Goal: Task Accomplishment & Management: Manage account settings

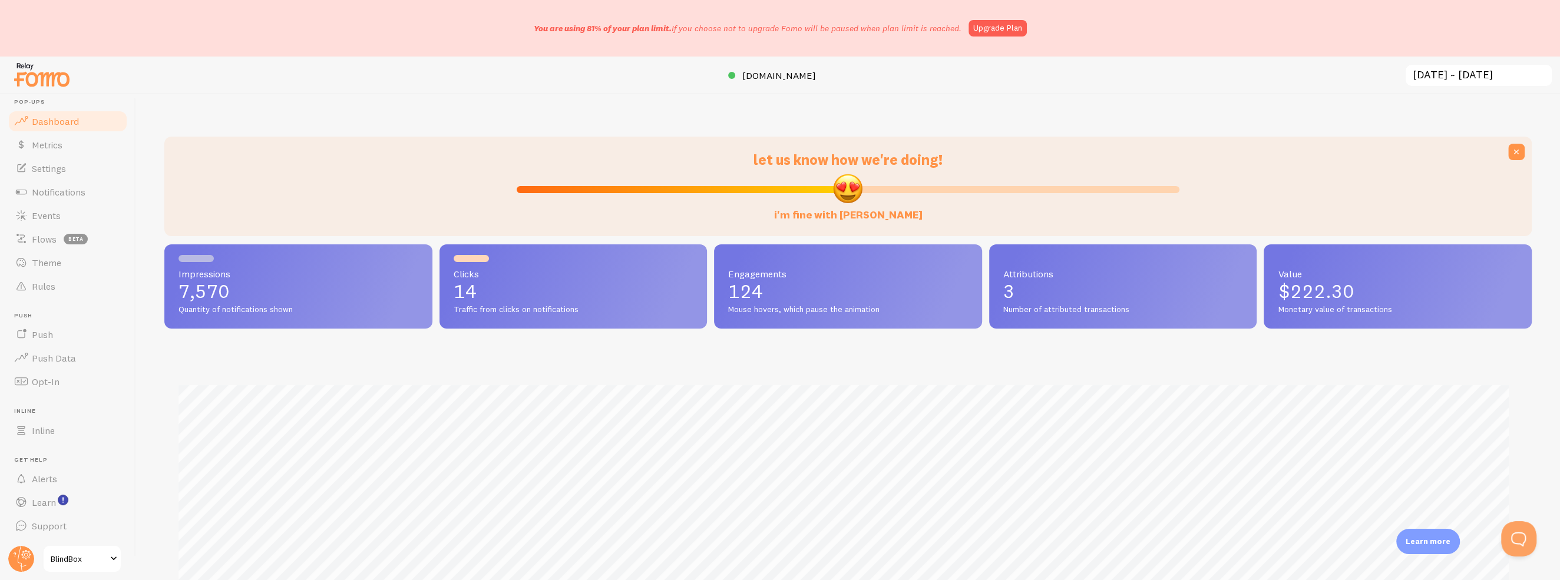
click at [78, 562] on span "BlindBox" at bounding box center [79, 559] width 56 height 14
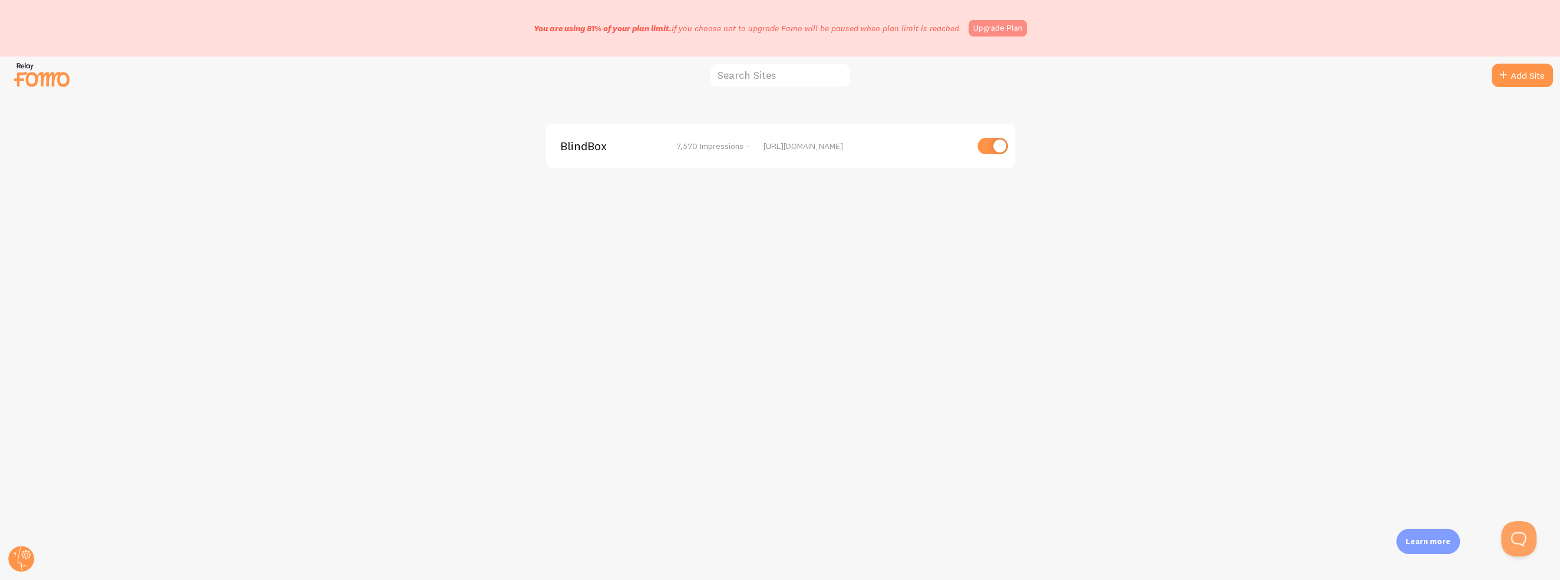
click at [994, 23] on link "Upgrade Plan" at bounding box center [998, 28] width 58 height 17
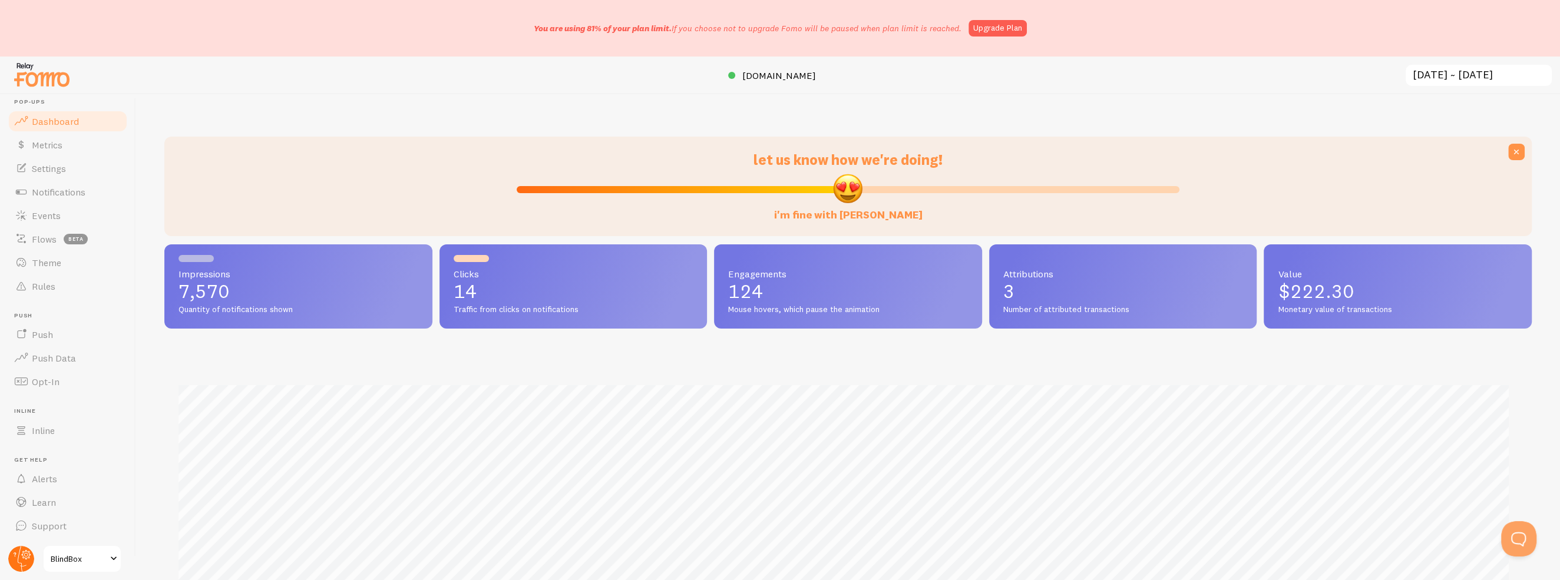
click at [15, 557] on circle at bounding box center [21, 559] width 26 height 26
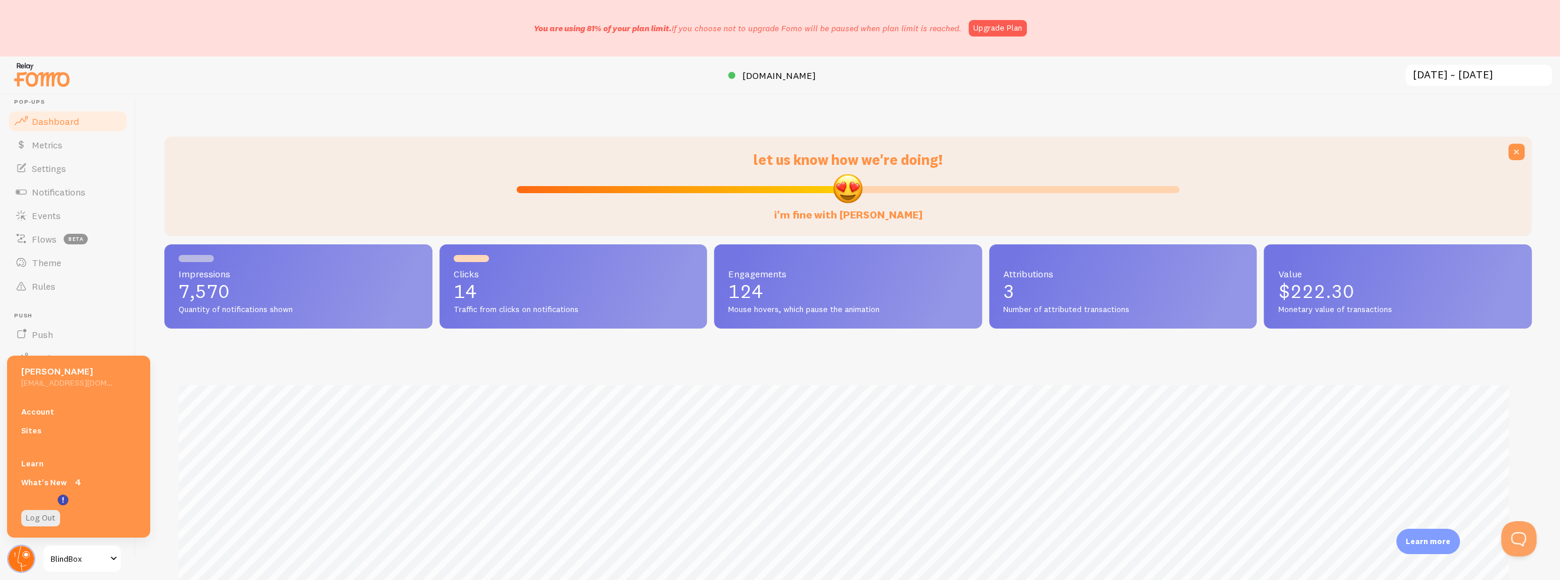
scroll to position [588986, 587937]
click at [45, 417] on link "Account" at bounding box center [78, 411] width 143 height 19
